Goal: Task Accomplishment & Management: Use online tool/utility

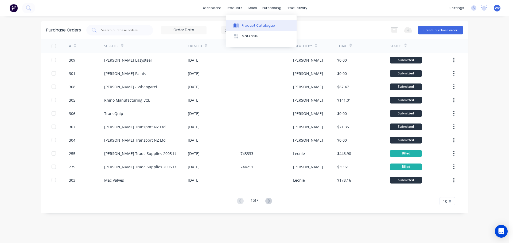
click at [253, 25] on div "Product Catalogue" at bounding box center [258, 25] width 33 height 5
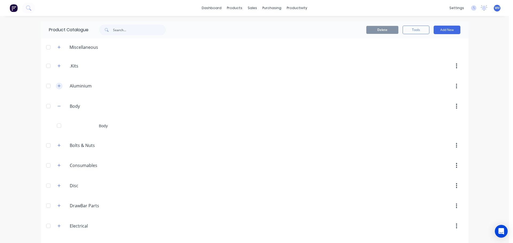
click at [57, 87] on icon "button" at bounding box center [58, 86] width 3 height 3
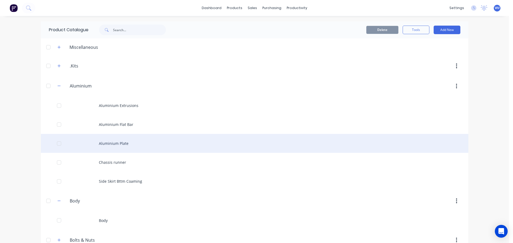
click at [118, 146] on div "Aluminium Plate" at bounding box center [255, 143] width 428 height 19
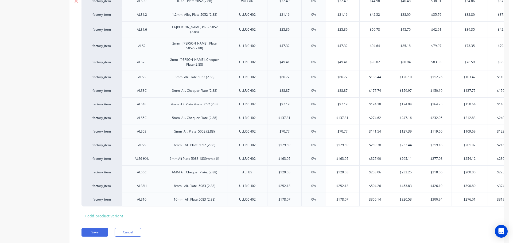
scroll to position [161, 0]
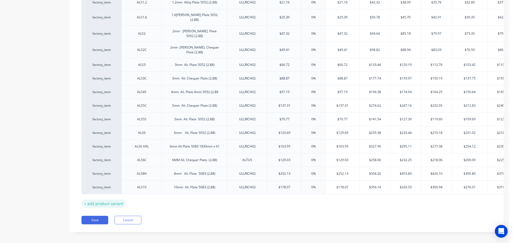
click at [93, 200] on div "+ add product variant" at bounding box center [104, 204] width 44 height 8
type textarea "x"
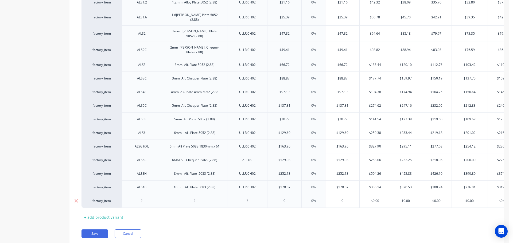
click at [143, 198] on div at bounding box center [142, 201] width 27 height 7
drag, startPoint x: 219, startPoint y: 141, endPoint x: 149, endPoint y: 134, distance: 70.4
click at [157, 145] on div "factory_item ALS6 HXL 6mm Ali Plate 5083 1830mm x 61 ULLRICH02 $163.95 0% $163.…" at bounding box center [300, 147] width 437 height 14
copy div "6mm Ali Plate 5083 1830mm x 61"
click at [217, 130] on div "6mm Ali. Plate 5052 (2.88)" at bounding box center [195, 133] width 50 height 7
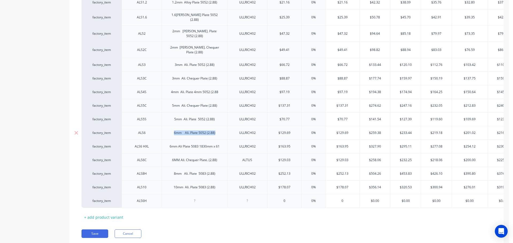
drag, startPoint x: 215, startPoint y: 126, endPoint x: 165, endPoint y: 127, distance: 50.0
click at [165, 127] on div "6mm Ali. Plate 5052 (2.88)" at bounding box center [194, 133] width 65 height 14
copy div "6mm Ali. Plate 5052 (2.88)"
type textarea "x"
click at [196, 198] on div at bounding box center [194, 201] width 27 height 7
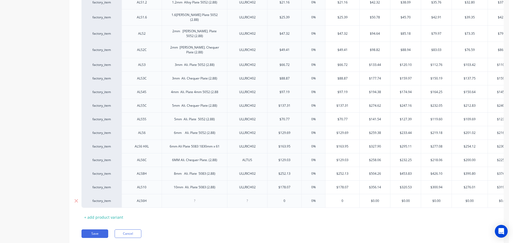
paste div
click at [206, 198] on div "6mm Ali. Plate 5052 (2.88)" at bounding box center [195, 201] width 50 height 7
drag, startPoint x: 258, startPoint y: 180, endPoint x: 232, endPoint y: 182, distance: 26.3
click at [232, 182] on div "ULLRICH02" at bounding box center [247, 188] width 40 height 14
copy div "ULLRICH02"
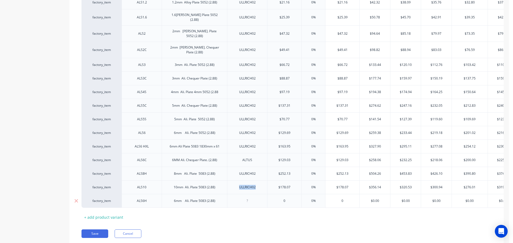
type textarea "x"
click at [248, 198] on div at bounding box center [247, 201] width 27 height 7
paste div
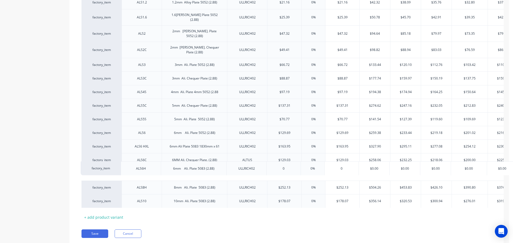
drag, startPoint x: 85, startPoint y: 195, endPoint x: 84, endPoint y: 169, distance: 26.2
click at [84, 169] on div "factory_item ALS09 0.9 Ali Plate 5052 (2.88) VULCAN $22.49 0% $22.49 $44.98 $40…" at bounding box center [287, 95] width 410 height 226
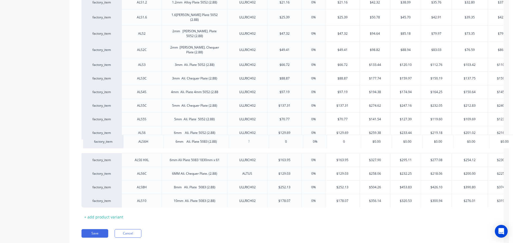
drag, startPoint x: 85, startPoint y: 166, endPoint x: 86, endPoint y: 139, distance: 26.7
click at [86, 139] on div "factory_item ALS09 0.9 Ali Plate 5052 (2.88) VULCAN $22.49 0% $22.49 $44.98 $40…" at bounding box center [287, 95] width 410 height 226
click at [94, 230] on button "Save" at bounding box center [95, 234] width 27 height 9
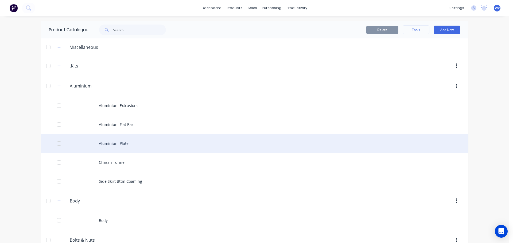
click at [108, 145] on div "Aluminium Plate" at bounding box center [255, 143] width 428 height 19
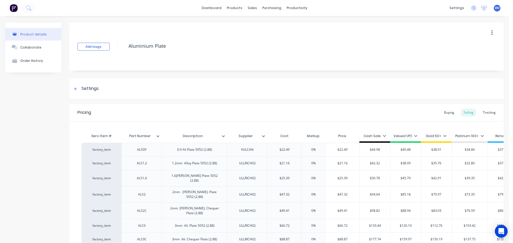
type textarea "x"
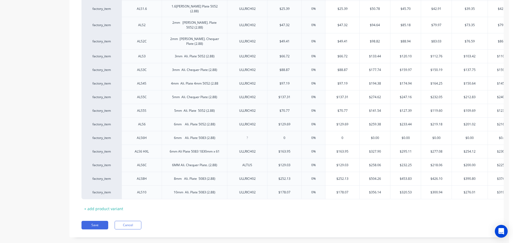
scroll to position [175, 0]
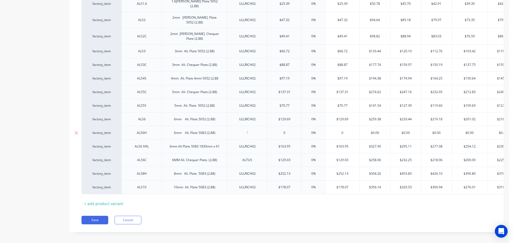
click at [246, 130] on div at bounding box center [247, 133] width 27 height 7
paste div
click at [99, 216] on button "Save" at bounding box center [95, 220] width 27 height 9
type textarea "x"
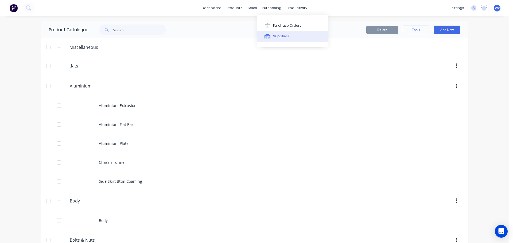
click at [280, 34] on div "Suppliers" at bounding box center [281, 36] width 16 height 5
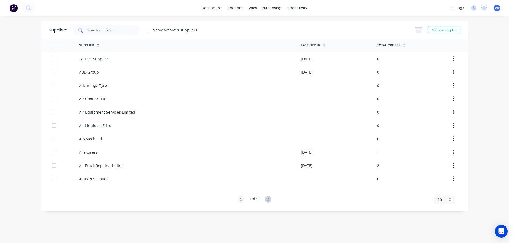
click at [110, 30] on input "text" at bounding box center [109, 30] width 44 height 5
click at [251, 9] on div "sales" at bounding box center [252, 8] width 15 height 8
click at [265, 37] on div "Customers" at bounding box center [270, 36] width 19 height 5
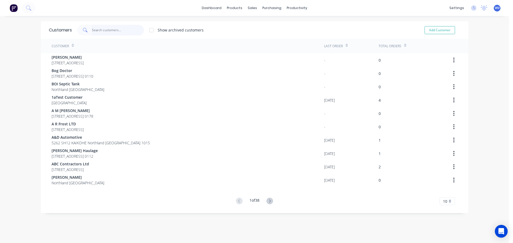
click at [98, 33] on input "text" at bounding box center [118, 30] width 52 height 11
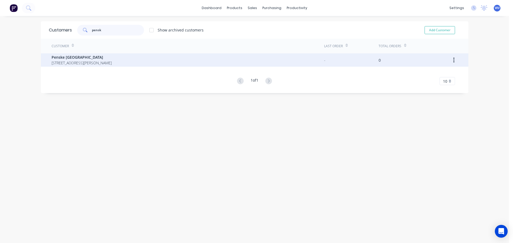
type input "pensk"
click at [65, 58] on span "Penske [GEOGRAPHIC_DATA]" at bounding box center [82, 58] width 60 height 6
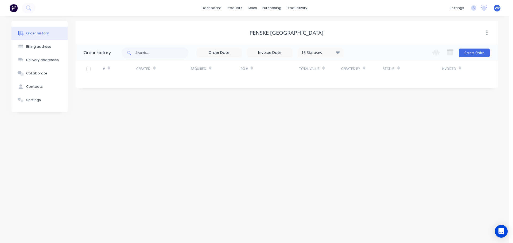
click at [337, 52] on icon at bounding box center [338, 52] width 4 height 2
click at [320, 127] on div "Archived" at bounding box center [331, 127] width 67 height 11
click at [358, 128] on div "Archived" at bounding box center [331, 127] width 67 height 11
click at [365, 125] on label at bounding box center [365, 125] width 0 height 0
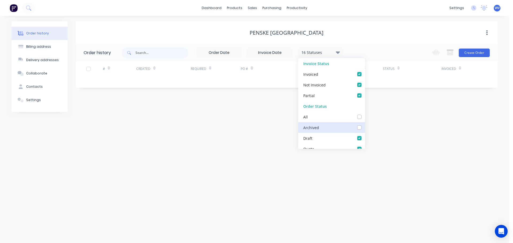
click at [365, 128] on input "checkbox" at bounding box center [367, 127] width 4 height 5
checkbox input "true"
click at [414, 124] on div "Order history Billing address Delivery addresses Collaborate Contacts Settings …" at bounding box center [254, 129] width 509 height 227
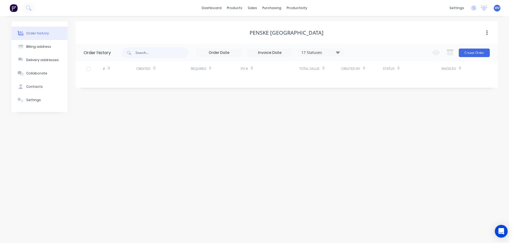
click at [340, 53] on div "17 Statuses" at bounding box center [320, 53] width 45 height 6
click at [396, 130] on div "Order history Billing address Delivery addresses Collaborate Contacts Settings …" at bounding box center [254, 129] width 509 height 227
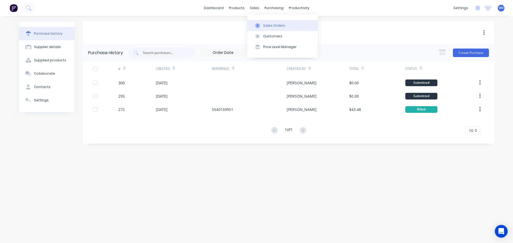
click at [268, 23] on div "Sales Orders" at bounding box center [274, 25] width 22 height 5
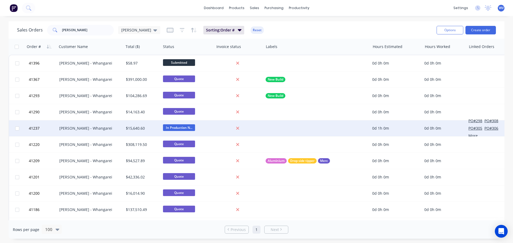
click at [84, 128] on div "[PERSON_NAME] - Whangarei" at bounding box center [88, 128] width 59 height 5
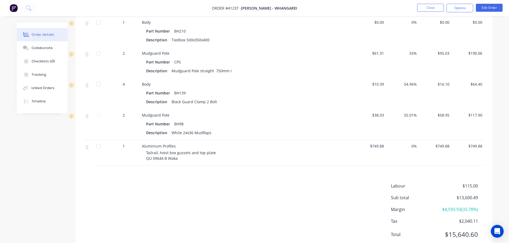
scroll to position [1570, 0]
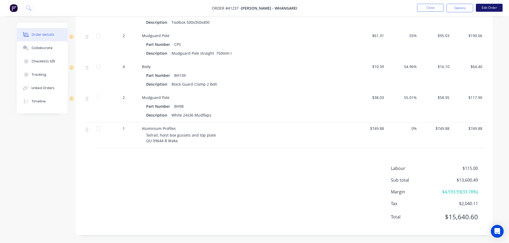
click at [477, 7] on button "Edit Order" at bounding box center [489, 8] width 27 height 8
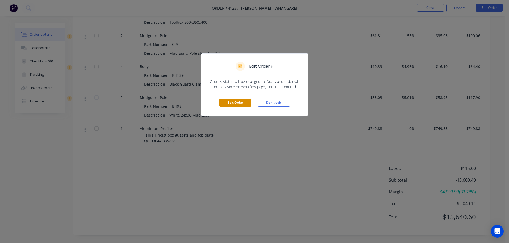
click at [242, 103] on button "Edit Order" at bounding box center [235, 103] width 32 height 8
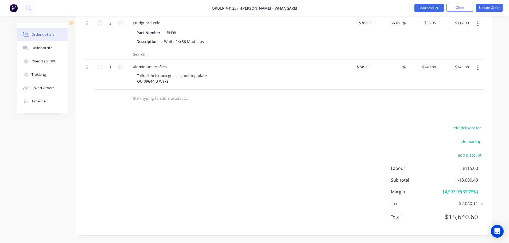
scroll to position [1738, 0]
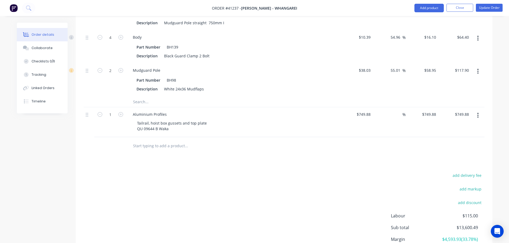
click at [137, 107] on input "text" at bounding box center [186, 101] width 107 height 11
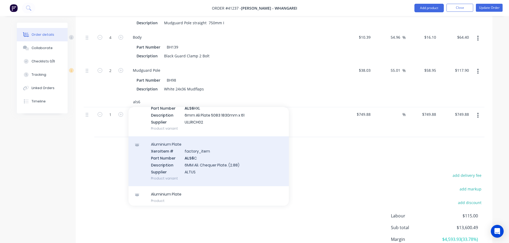
scroll to position [91, 0]
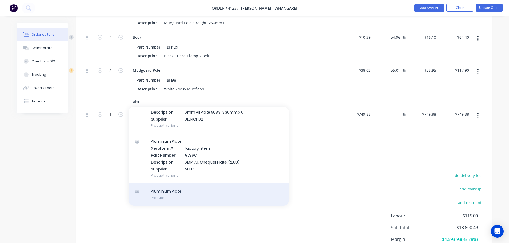
type input "als6"
click at [174, 200] on div "Aluminium Plate Product" at bounding box center [209, 195] width 160 height 22
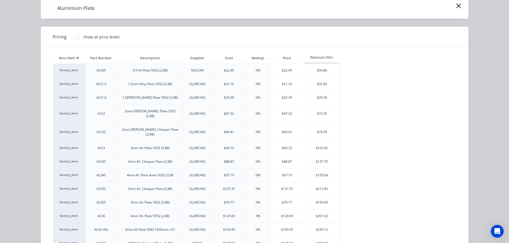
scroll to position [0, 0]
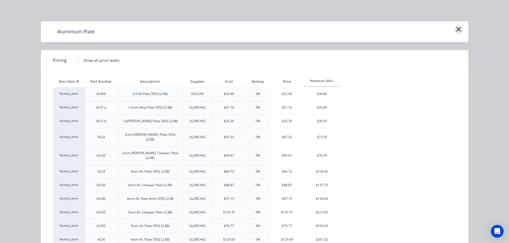
click at [457, 29] on icon "button" at bounding box center [458, 29] width 5 height 5
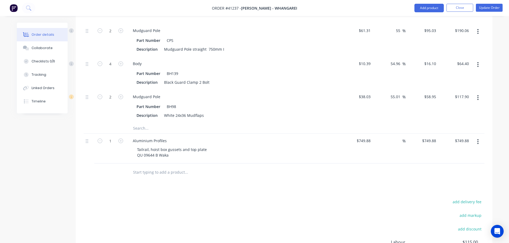
scroll to position [1711, 0]
click at [142, 134] on input "text" at bounding box center [186, 128] width 107 height 11
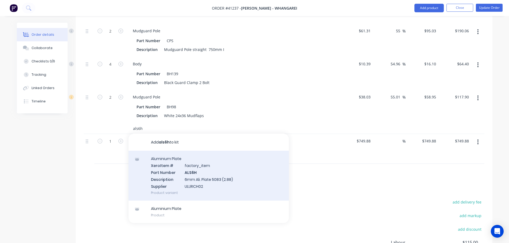
type input "als6h"
click at [187, 182] on div "Aluminium Plate Xero Item # factory_item Part Number ALS6H Description 6mm Ali.…" at bounding box center [209, 176] width 160 height 50
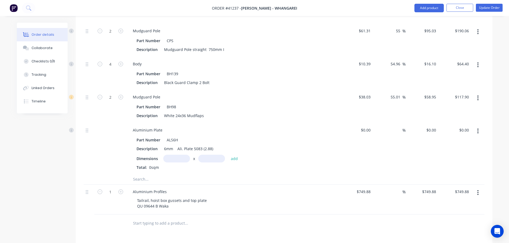
click at [172, 163] on input "text" at bounding box center [176, 159] width 27 height 8
click at [173, 163] on input "1220m" at bounding box center [176, 159] width 27 height 8
type input "1.22m"
drag, startPoint x: 206, startPoint y: 167, endPoint x: 209, endPoint y: 166, distance: 3.1
click at [206, 163] on input "text" at bounding box center [211, 159] width 27 height 8
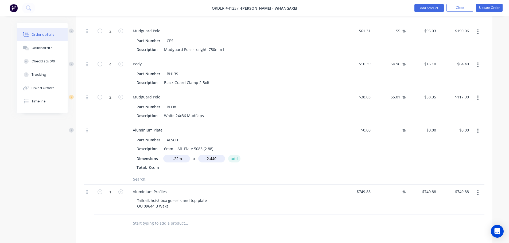
type input "2.44m"
click at [238, 162] on button "add" at bounding box center [234, 158] width 13 height 7
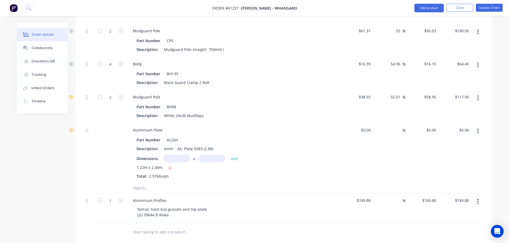
click at [212, 163] on input "text" at bounding box center [211, 159] width 27 height 8
click at [170, 163] on input "text" at bounding box center [176, 159] width 27 height 8
type input "1.2m"
type input "2.44m"
click at [233, 162] on button "add" at bounding box center [234, 158] width 13 height 7
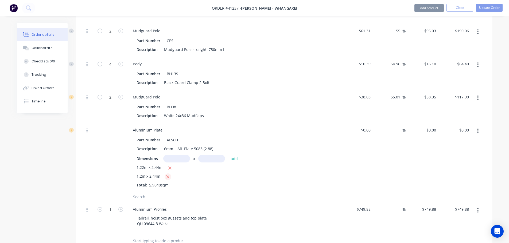
click at [169, 180] on icon "button" at bounding box center [167, 177] width 3 height 5
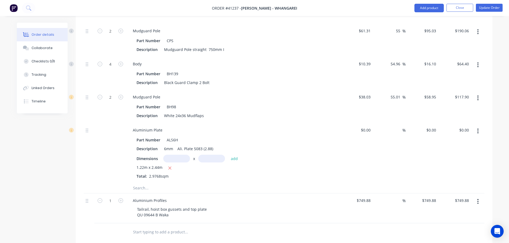
click at [171, 163] on input "text" at bounding box center [176, 159] width 27 height 8
type input "1.2m"
type input "2.4m"
click at [233, 162] on button "add" at bounding box center [234, 158] width 13 height 7
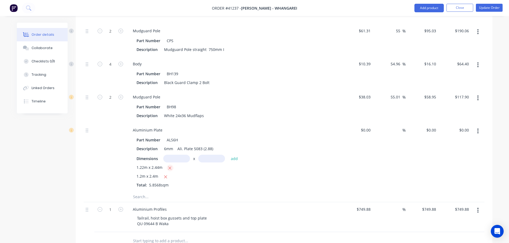
click at [169, 171] on icon "button" at bounding box center [169, 168] width 3 height 5
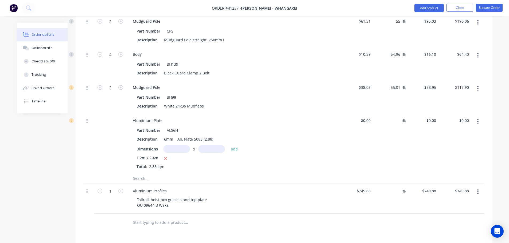
scroll to position [1738, 0]
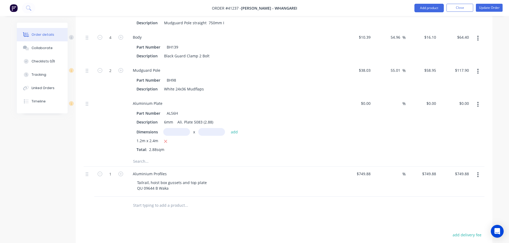
click at [175, 136] on input "text" at bounding box center [176, 132] width 27 height 8
type input "4.8m"
type input "2.4m"
click at [233, 136] on button "add" at bounding box center [234, 132] width 13 height 7
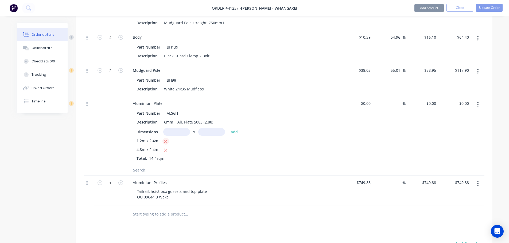
click at [163, 145] on button "button" at bounding box center [165, 141] width 7 height 7
